Goal: Find contact information: Obtain details needed to contact an individual or organization

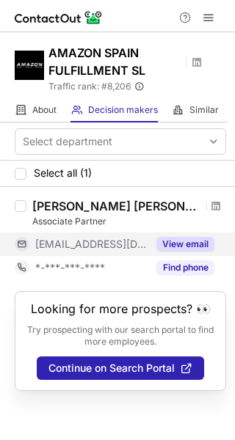
click at [172, 244] on button "View email" at bounding box center [185, 244] width 58 height 15
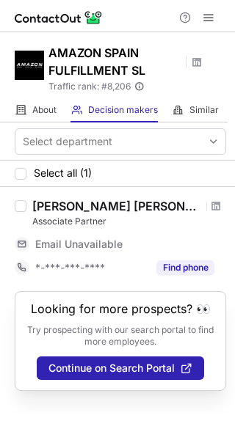
click at [106, 239] on span "Email Unavailable" at bounding box center [78, 244] width 87 height 13
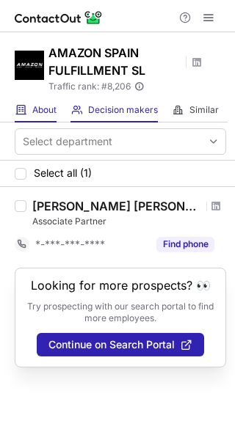
click at [36, 116] on div "About About Company" at bounding box center [36, 110] width 42 height 24
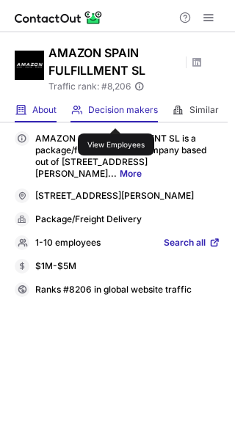
click at [116, 115] on span "Decision makers" at bounding box center [123, 110] width 70 height 12
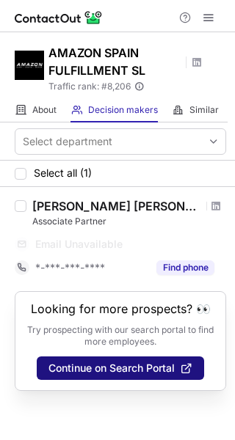
click at [91, 368] on span "Continue on Search Portal" at bounding box center [111, 369] width 126 height 12
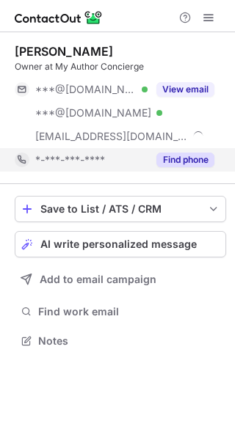
scroll to position [331, 235]
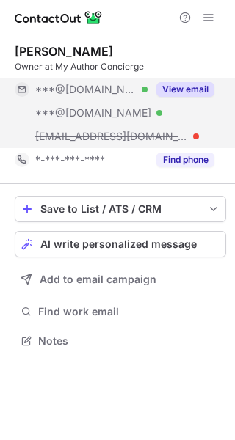
click at [177, 88] on button "View email" at bounding box center [185, 89] width 58 height 15
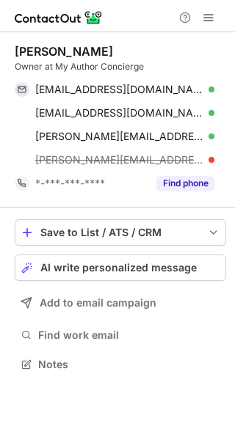
scroll to position [355, 235]
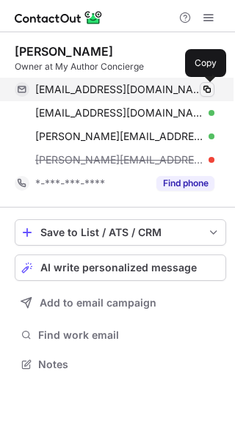
click at [209, 90] on span at bounding box center [207, 90] width 12 height 12
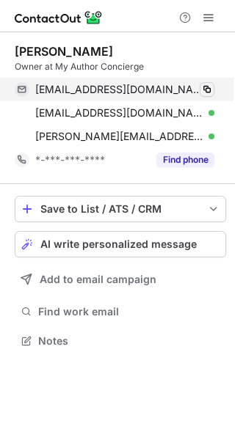
scroll to position [331, 235]
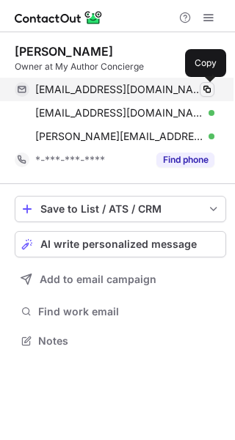
click at [206, 89] on span at bounding box center [207, 90] width 12 height 12
